Goal: Task Accomplishment & Management: Manage account settings

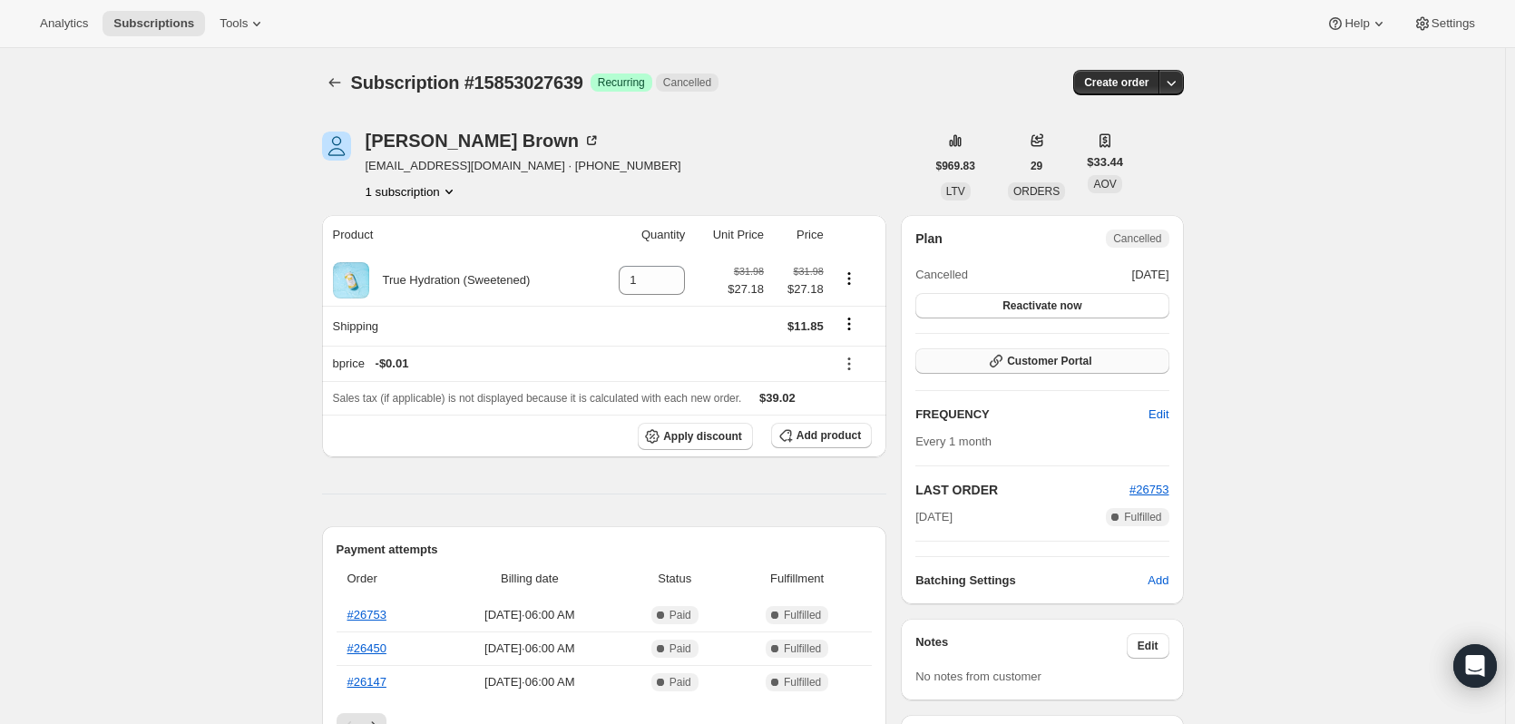
click at [1104, 363] on button "Customer Portal" at bounding box center [1041, 360] width 253 height 25
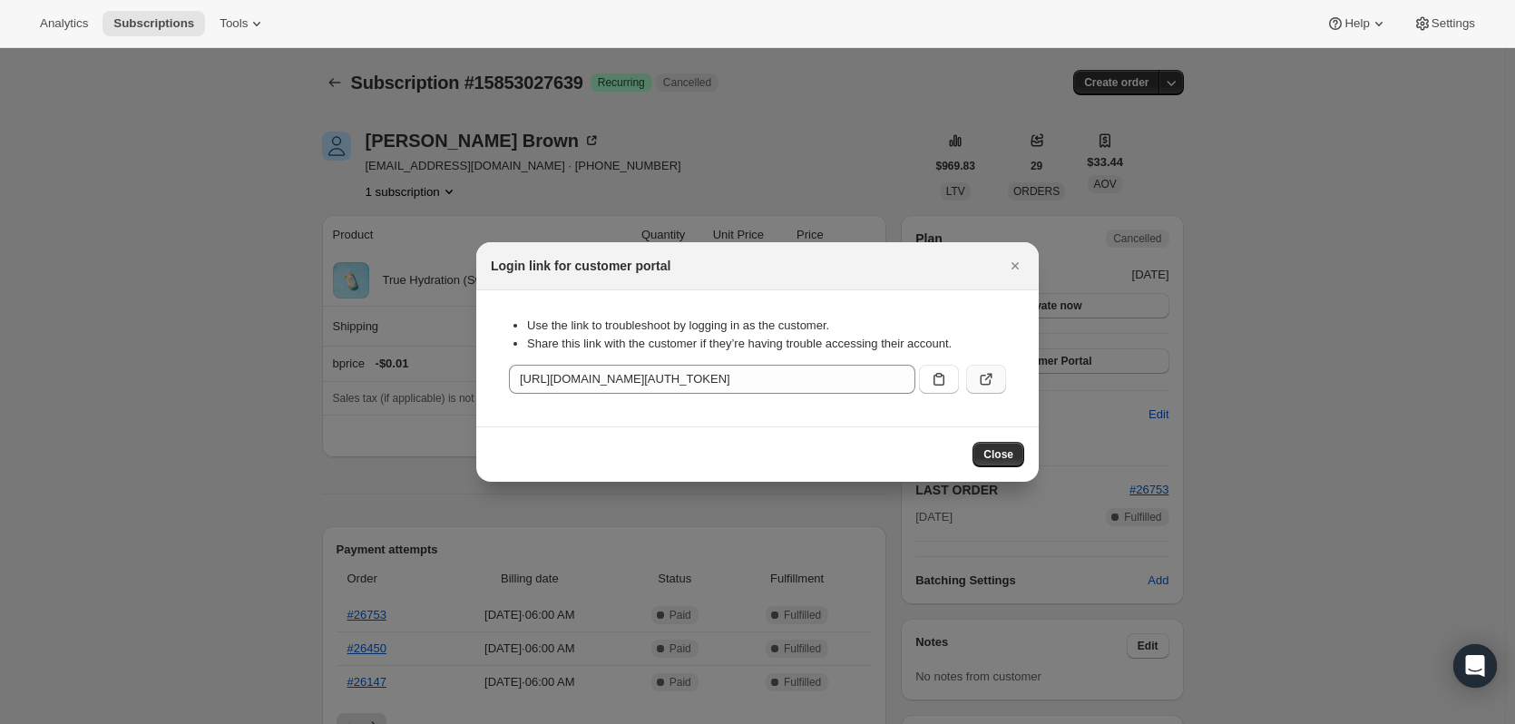
click at [980, 376] on icon ":rbs:" at bounding box center [986, 379] width 18 height 18
drag, startPoint x: 1015, startPoint y: 267, endPoint x: 883, endPoint y: 258, distance: 132.7
click at [1015, 268] on icon "Close" at bounding box center [1015, 266] width 18 height 18
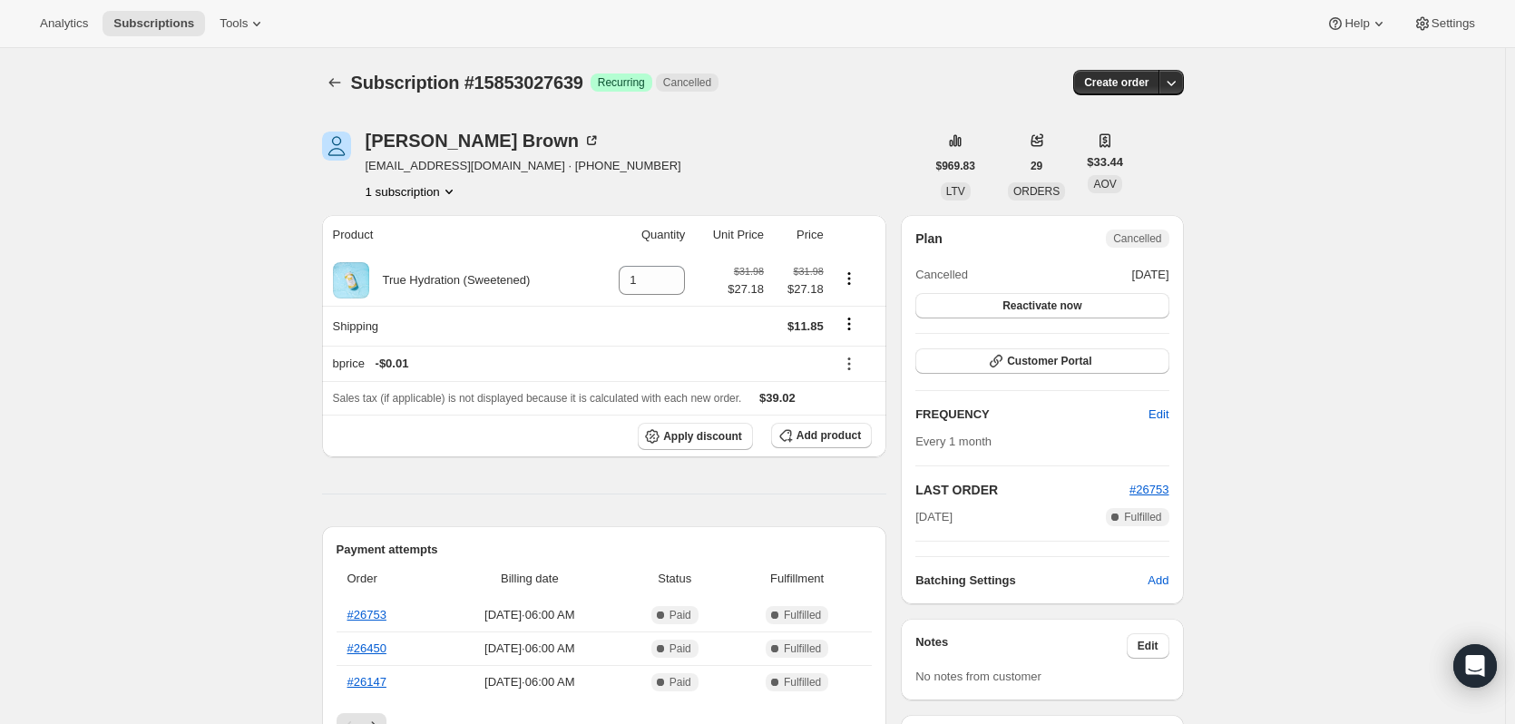
click at [416, 188] on button "1 subscription" at bounding box center [412, 191] width 93 height 18
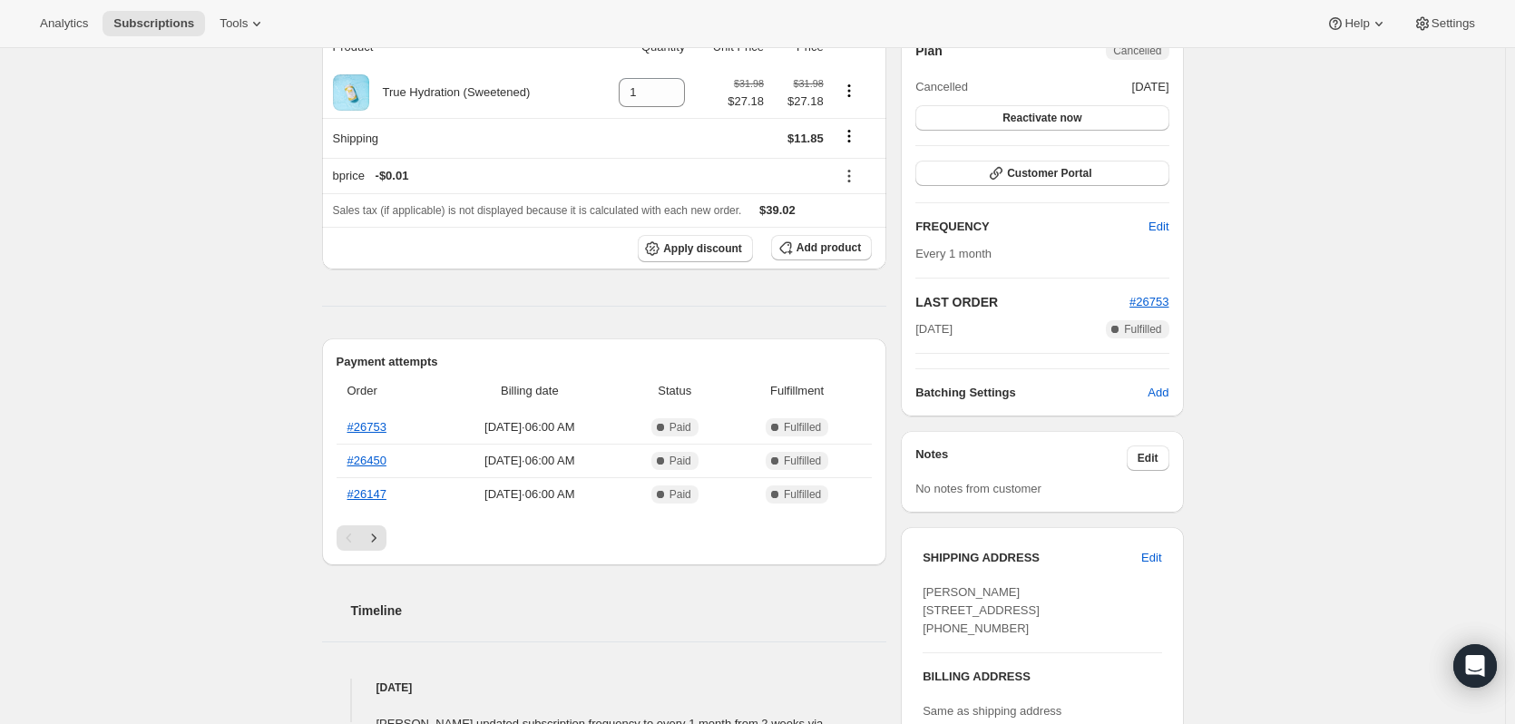
scroll to position [91, 0]
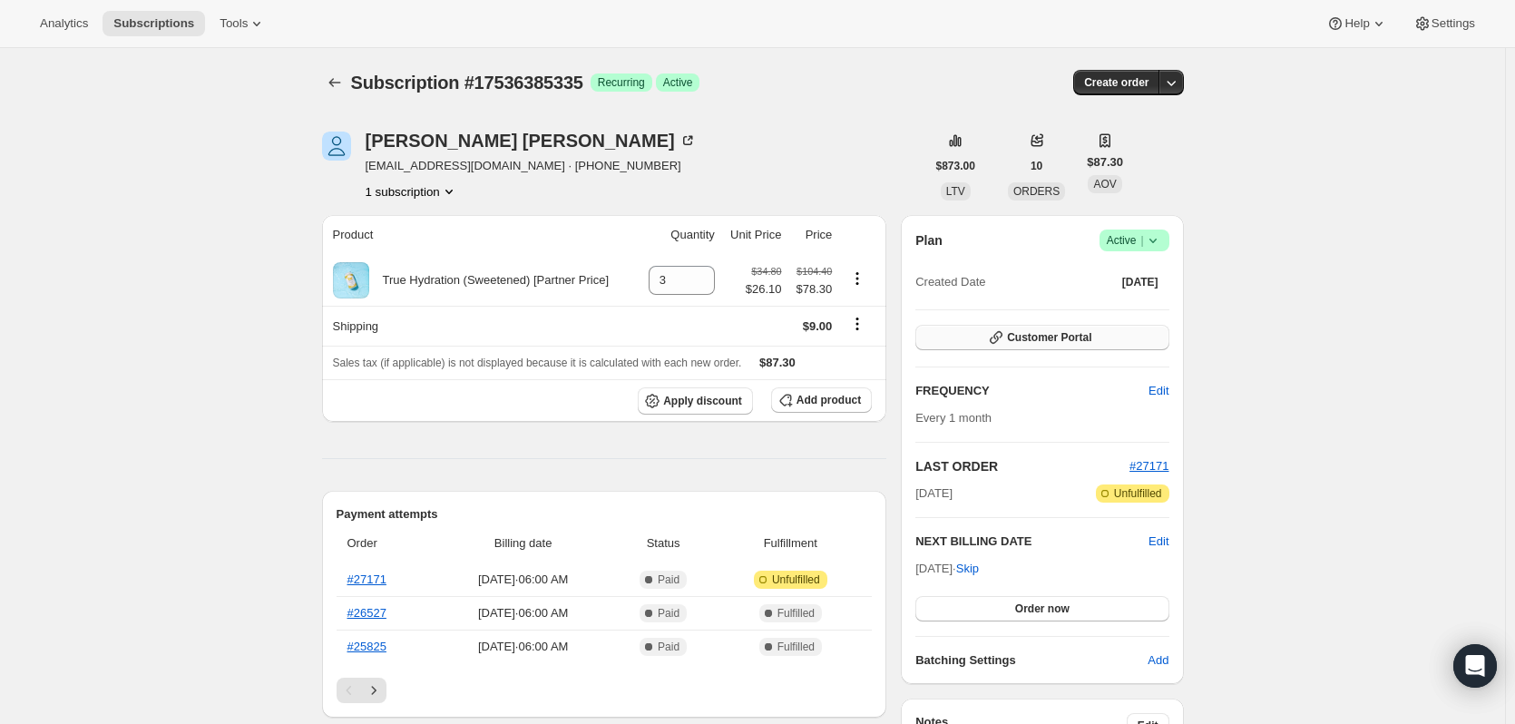
click at [1066, 334] on span "Customer Portal" at bounding box center [1049, 337] width 84 height 15
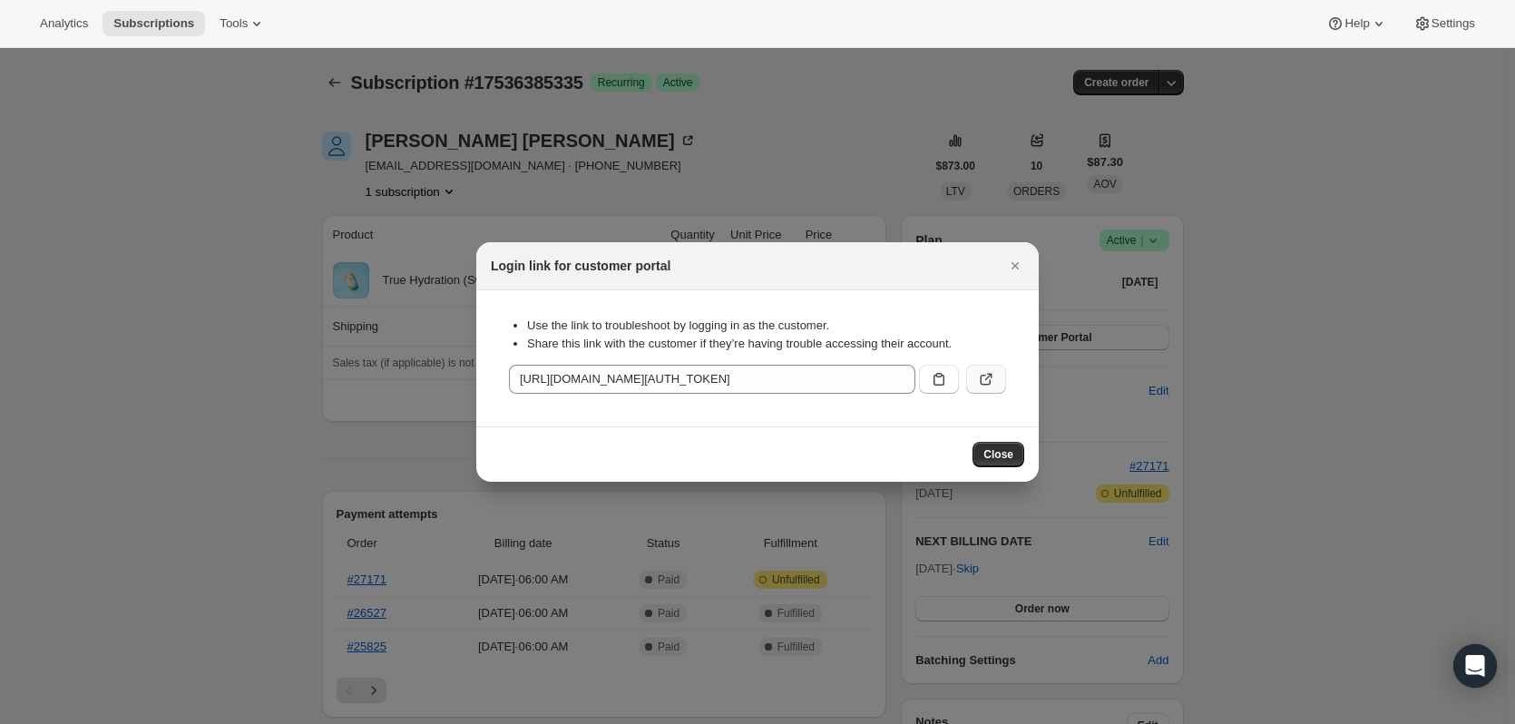
click at [983, 376] on icon ":rc0:" at bounding box center [986, 379] width 18 height 18
drag, startPoint x: 1015, startPoint y: 261, endPoint x: 484, endPoint y: 298, distance: 531.8
click at [1015, 261] on icon "Close" at bounding box center [1015, 266] width 18 height 18
